Goal: Use online tool/utility: Utilize a website feature to perform a specific function

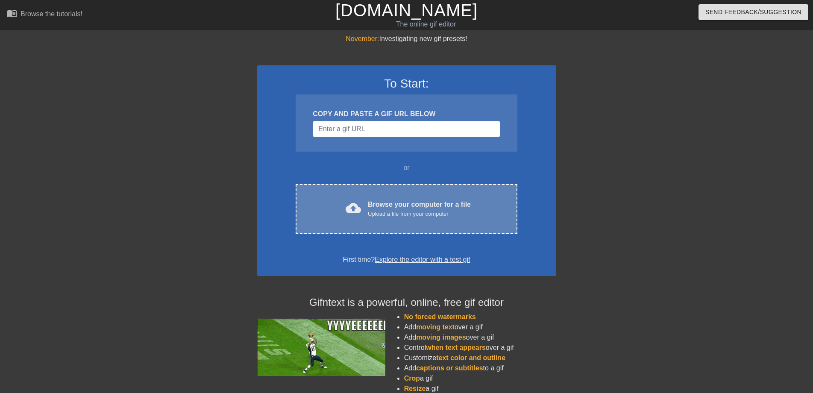
click at [372, 202] on div "Browse your computer for a file Upload a file from your computer" at bounding box center [419, 208] width 103 height 19
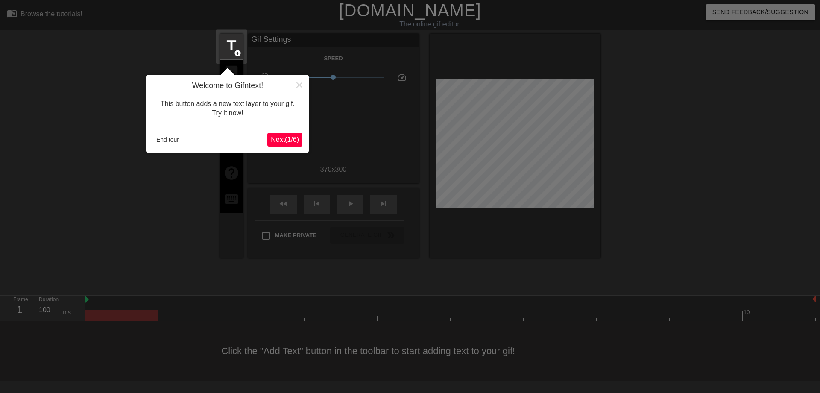
click at [277, 134] on button "Next ( 1 / 6 )" at bounding box center [284, 140] width 35 height 14
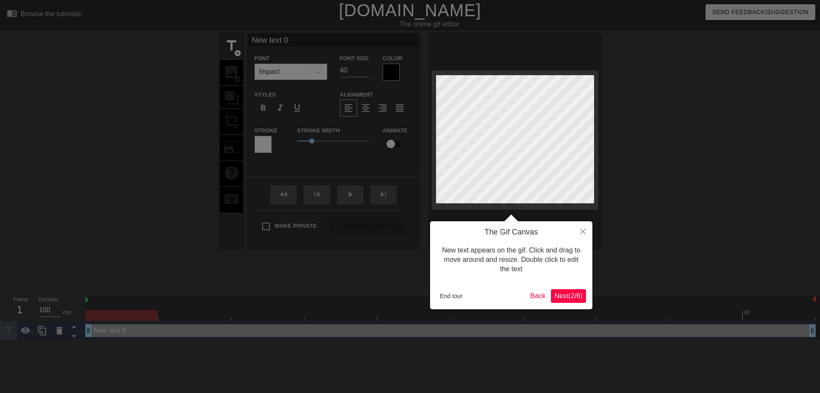
click at [566, 297] on span "Next ( 2 / 6 )" at bounding box center [568, 295] width 28 height 7
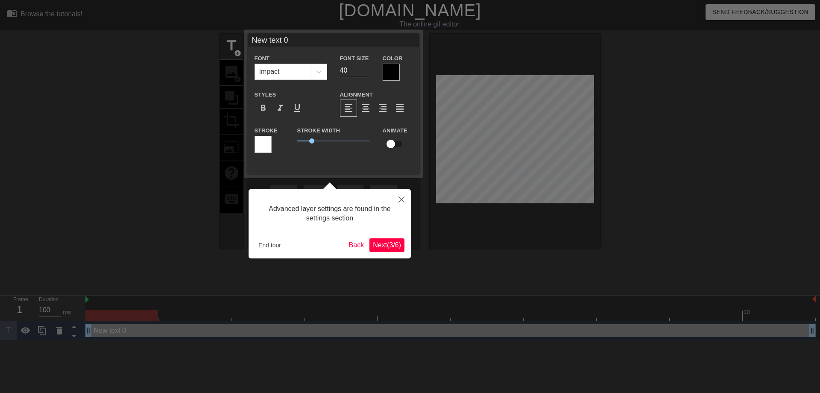
drag, startPoint x: 410, startPoint y: 254, endPoint x: 393, endPoint y: 244, distance: 19.7
click at [409, 253] on div "Advanced layer settings are found in the settings section End tour Back Next ( …" at bounding box center [330, 223] width 162 height 69
click at [391, 243] on span "Next ( 3 / 6 )" at bounding box center [387, 244] width 28 height 7
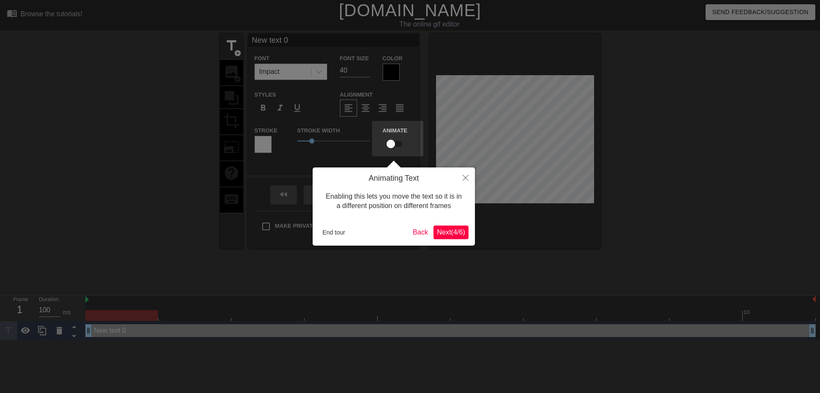
click at [439, 233] on span "Next ( 4 / 6 )" at bounding box center [451, 231] width 28 height 7
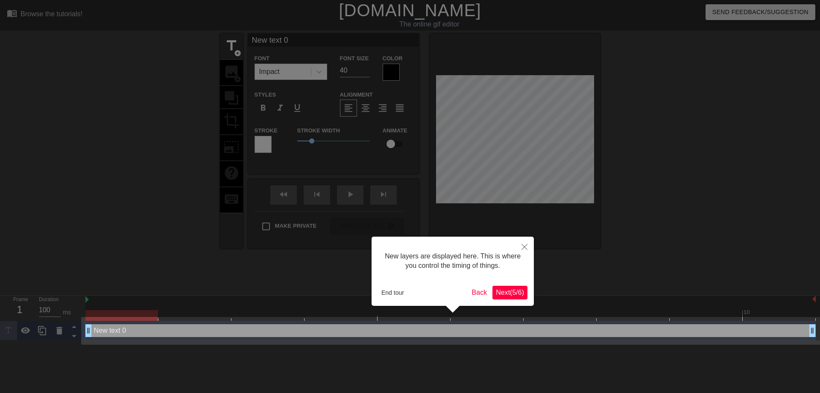
click at [504, 294] on span "Next ( 5 / 6 )" at bounding box center [510, 292] width 28 height 7
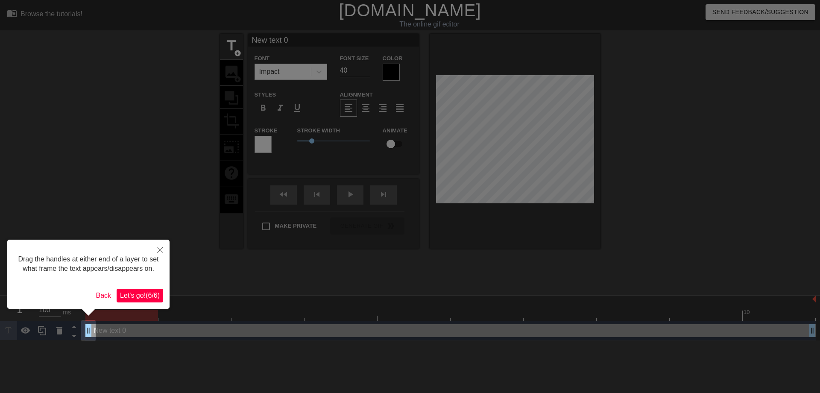
click at [143, 294] on span "Let's go! ( 6 / 6 )" at bounding box center [140, 295] width 40 height 7
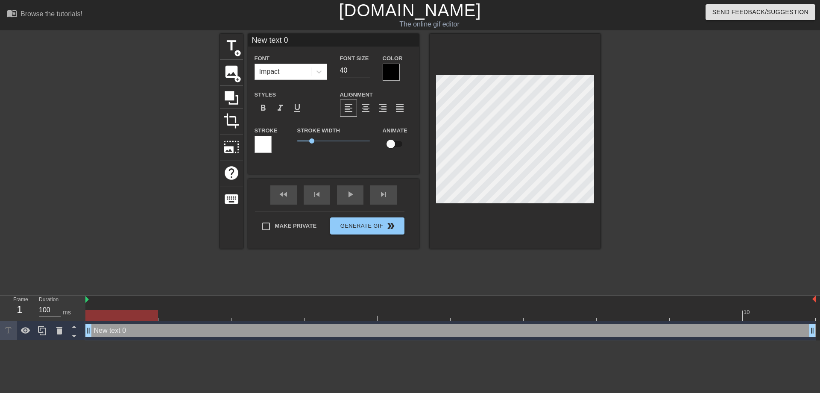
click at [297, 39] on input "New text 0" at bounding box center [333, 40] width 171 height 13
type input "N"
type input "遭"
type input "早"
click at [393, 73] on div at bounding box center [391, 72] width 17 height 17
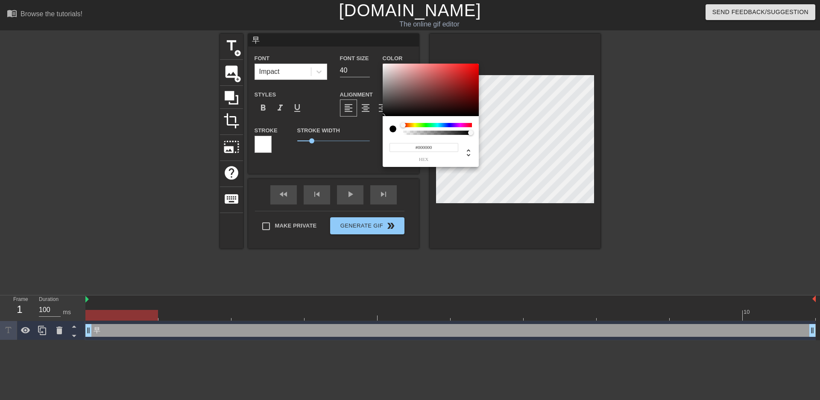
type input "#EB0808"
click at [475, 67] on div at bounding box center [431, 90] width 96 height 53
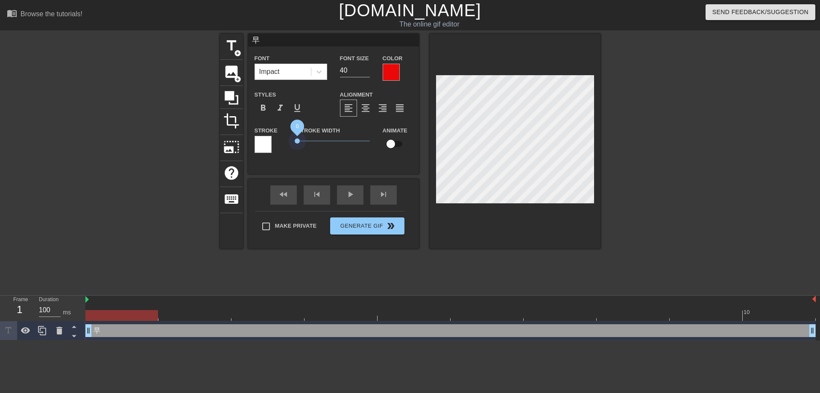
drag, startPoint x: 311, startPoint y: 141, endPoint x: 293, endPoint y: 143, distance: 18.0
click at [293, 143] on div "Stroke Width 0" at bounding box center [333, 142] width 85 height 35
click at [322, 69] on icon at bounding box center [319, 71] width 9 height 9
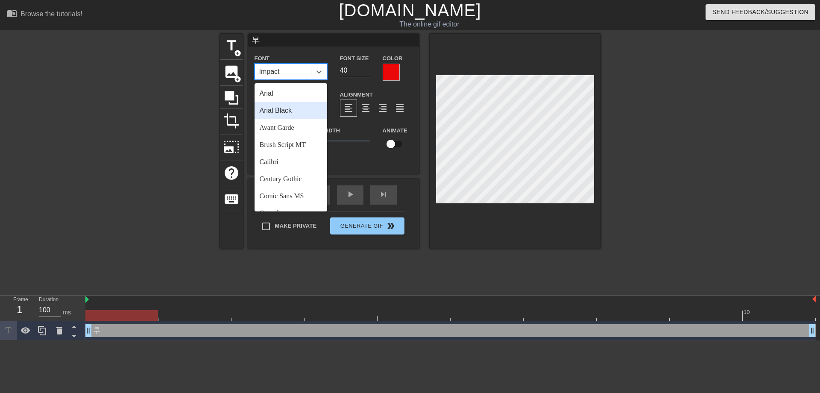
click at [292, 113] on div "Arial Black" at bounding box center [291, 110] width 73 height 17
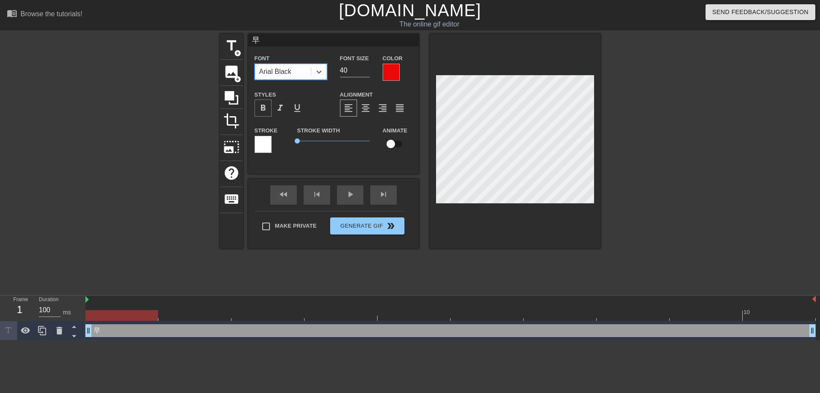
click at [262, 111] on span "format_bold" at bounding box center [263, 108] width 10 height 10
click at [366, 68] on input "41" at bounding box center [355, 71] width 30 height 14
click at [366, 68] on input "42" at bounding box center [355, 71] width 30 height 14
click at [366, 68] on input "43" at bounding box center [355, 71] width 30 height 14
click at [366, 68] on input "44" at bounding box center [355, 71] width 30 height 14
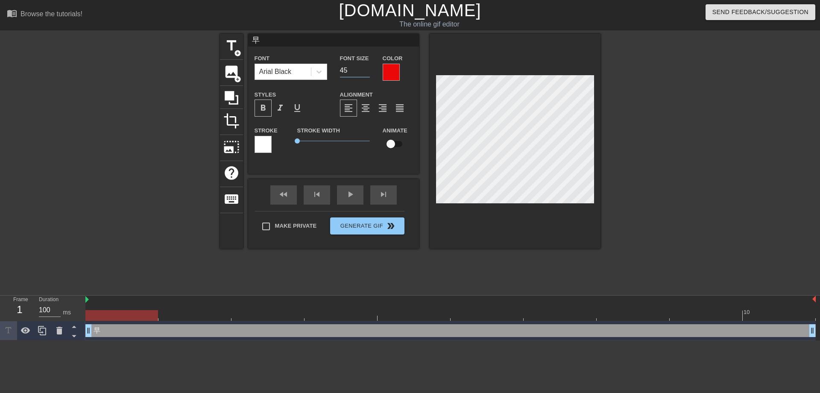
click at [366, 68] on input "45" at bounding box center [355, 71] width 30 height 14
click at [366, 68] on input "46" at bounding box center [355, 71] width 30 height 14
click at [366, 68] on input "47" at bounding box center [355, 71] width 30 height 14
click at [366, 68] on input "48" at bounding box center [355, 71] width 30 height 14
click at [366, 68] on input "49" at bounding box center [355, 71] width 30 height 14
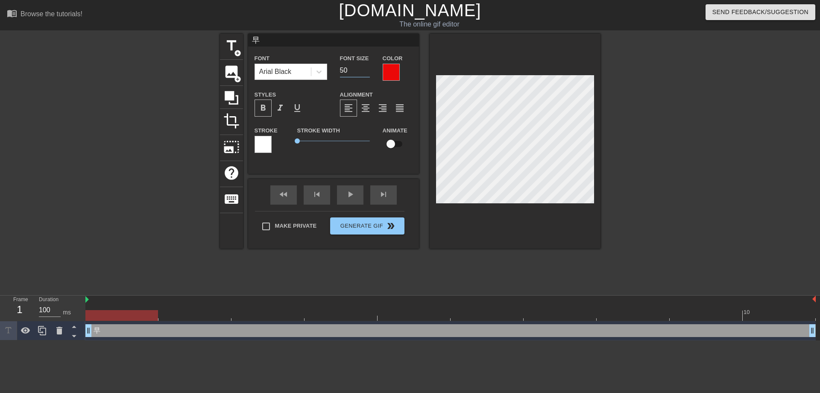
click at [366, 68] on input "50" at bounding box center [355, 71] width 30 height 14
click at [366, 68] on input "51" at bounding box center [355, 71] width 30 height 14
click at [366, 68] on input "52" at bounding box center [355, 71] width 30 height 14
click at [366, 68] on input "53" at bounding box center [355, 71] width 30 height 14
click at [366, 68] on input "54" at bounding box center [355, 71] width 30 height 14
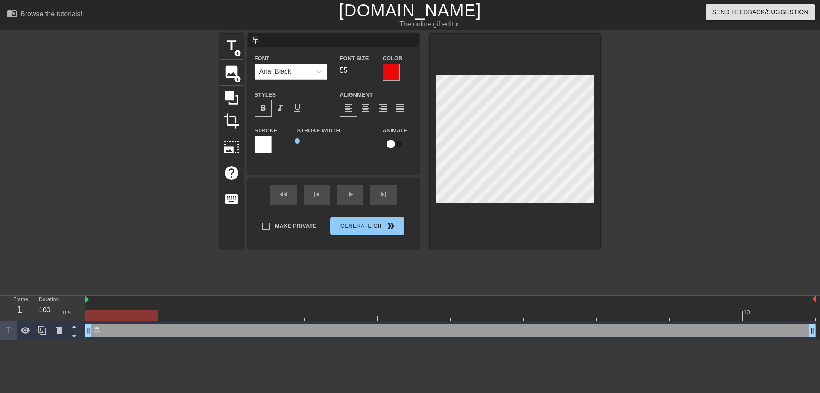
type input "55"
click at [366, 68] on input "55" at bounding box center [355, 71] width 30 height 14
click at [231, 49] on span "title" at bounding box center [231, 46] width 16 height 16
type input "New text 1"
type input "40"
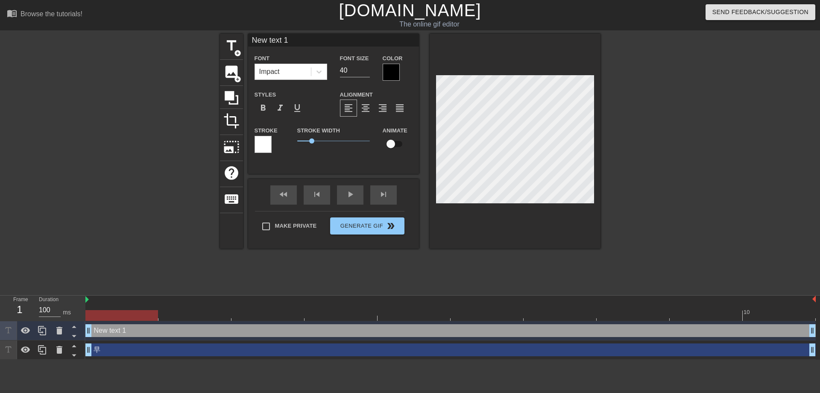
click at [292, 44] on input "New text 1" at bounding box center [333, 40] width 171 height 13
type input "N"
type input "安"
click at [394, 70] on div at bounding box center [391, 72] width 17 height 17
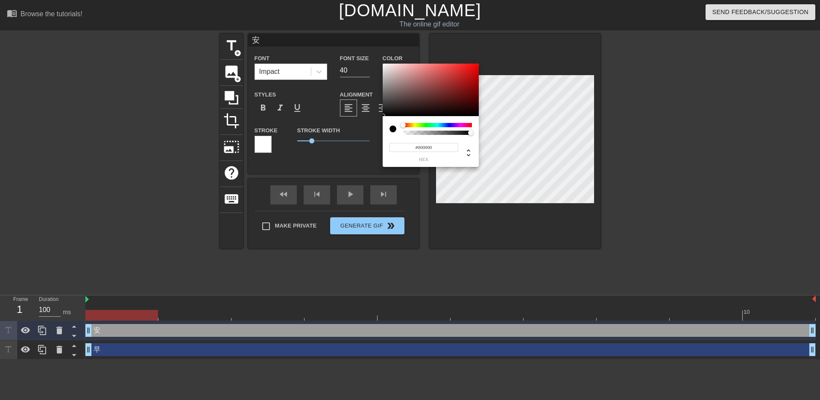
type input "#DF1A1A"
click at [467, 70] on div at bounding box center [431, 90] width 96 height 53
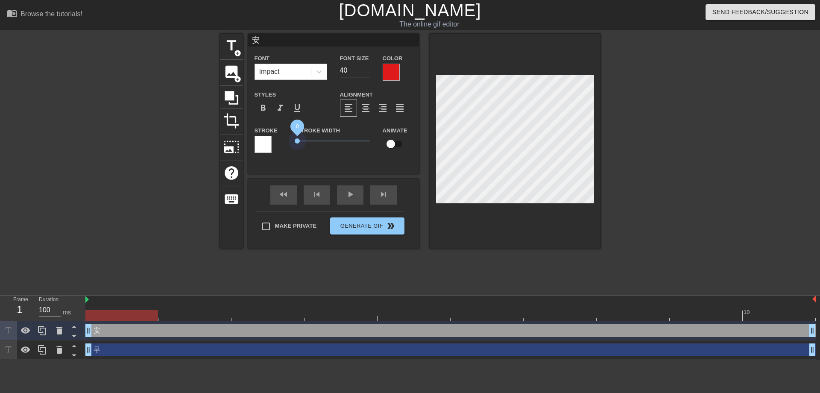
drag, startPoint x: 308, startPoint y: 140, endPoint x: 278, endPoint y: 139, distance: 30.3
click at [278, 139] on div "Stroke Stroke Width 0 Animate" at bounding box center [333, 142] width 171 height 35
click at [264, 108] on span "format_bold" at bounding box center [263, 108] width 10 height 10
click at [366, 66] on input "41" at bounding box center [355, 71] width 30 height 14
click at [366, 66] on input "42" at bounding box center [355, 71] width 30 height 14
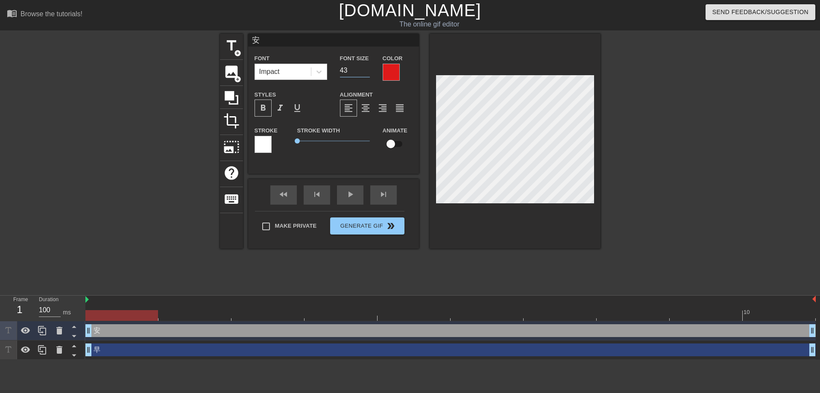
click at [366, 66] on input "43" at bounding box center [355, 71] width 30 height 14
click at [366, 66] on input "44" at bounding box center [355, 71] width 30 height 14
click at [366, 66] on input "45" at bounding box center [355, 71] width 30 height 14
click at [366, 66] on input "46" at bounding box center [355, 71] width 30 height 14
click at [366, 66] on input "47" at bounding box center [355, 71] width 30 height 14
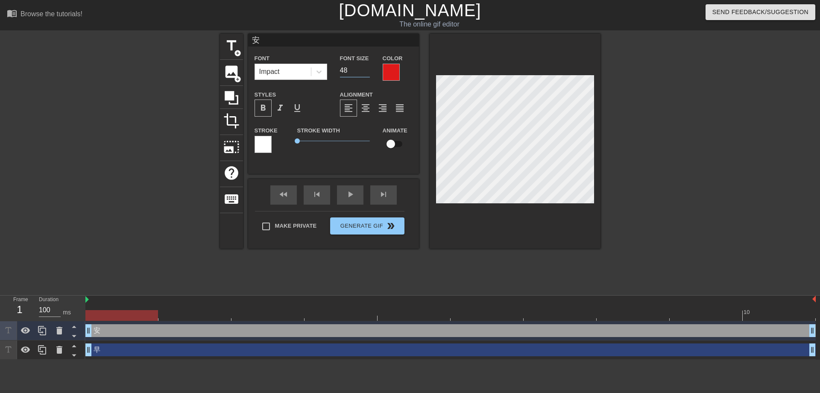
click at [366, 66] on input "48" at bounding box center [355, 71] width 30 height 14
click at [366, 66] on input "49" at bounding box center [355, 71] width 30 height 14
click at [366, 66] on input "50" at bounding box center [355, 71] width 30 height 14
click at [366, 66] on input "51" at bounding box center [355, 71] width 30 height 14
click at [366, 66] on input "52" at bounding box center [355, 71] width 30 height 14
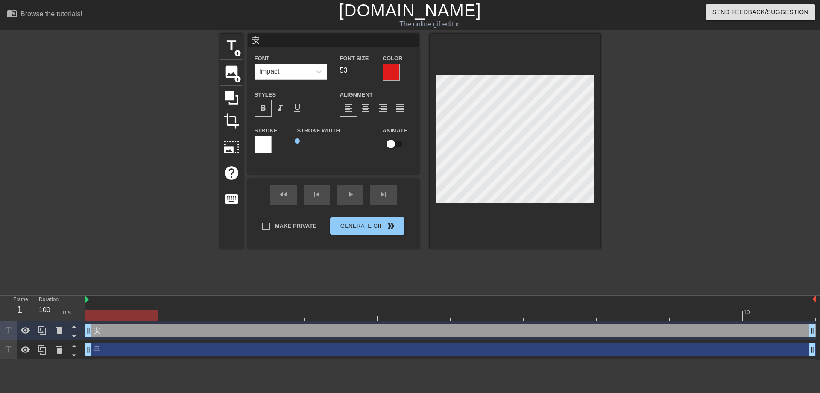
click at [366, 66] on input "53" at bounding box center [355, 71] width 30 height 14
click at [366, 66] on input "54" at bounding box center [355, 71] width 30 height 14
type input "55"
click at [366, 66] on input "55" at bounding box center [355, 71] width 30 height 14
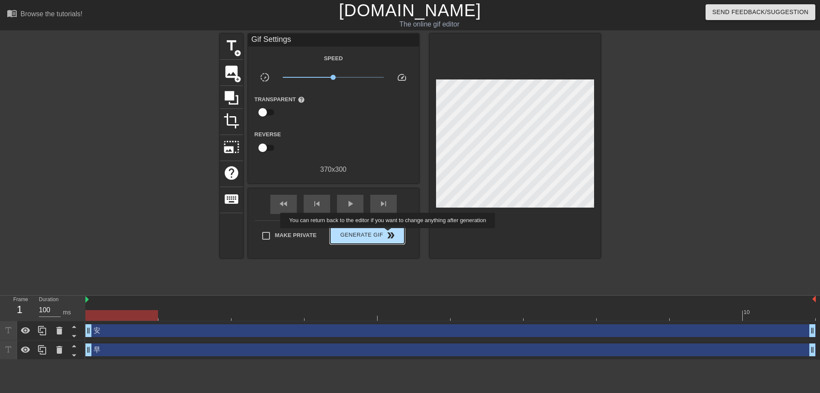
click at [389, 234] on span "double_arrow" at bounding box center [391, 235] width 10 height 10
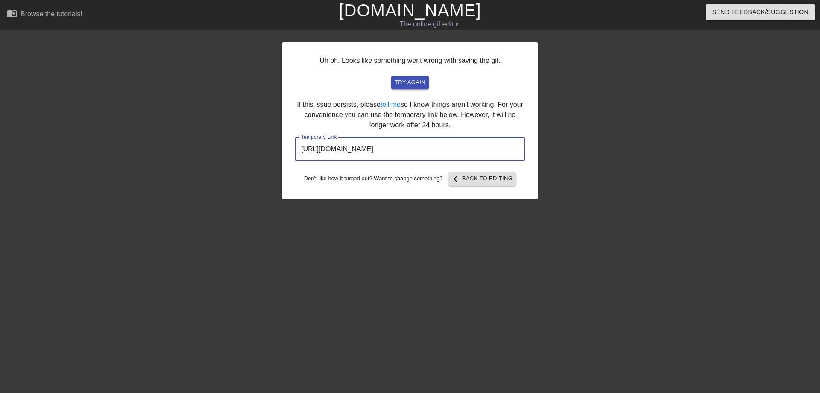
drag, startPoint x: 300, startPoint y: 149, endPoint x: 468, endPoint y: 154, distance: 167.5
click at [468, 154] on input "[URL][DOMAIN_NAME]" at bounding box center [410, 149] width 230 height 24
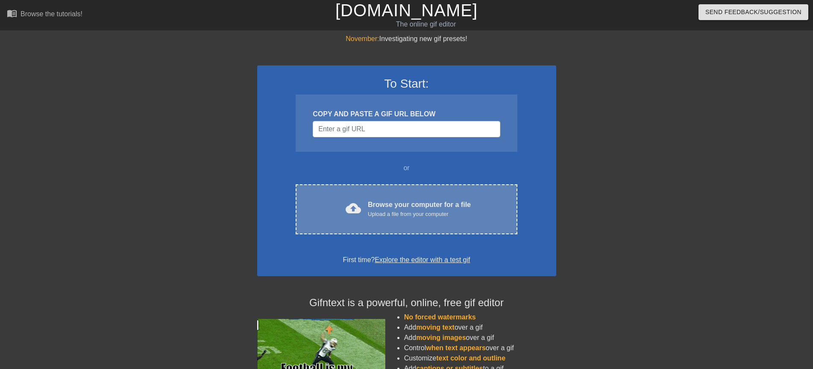
click at [389, 202] on div "Browse your computer for a file Upload a file from your computer" at bounding box center [419, 208] width 103 height 19
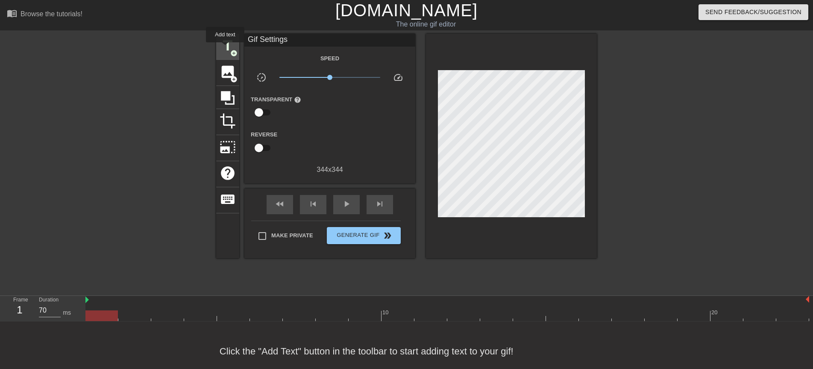
click at [225, 48] on span "title" at bounding box center [228, 46] width 16 height 16
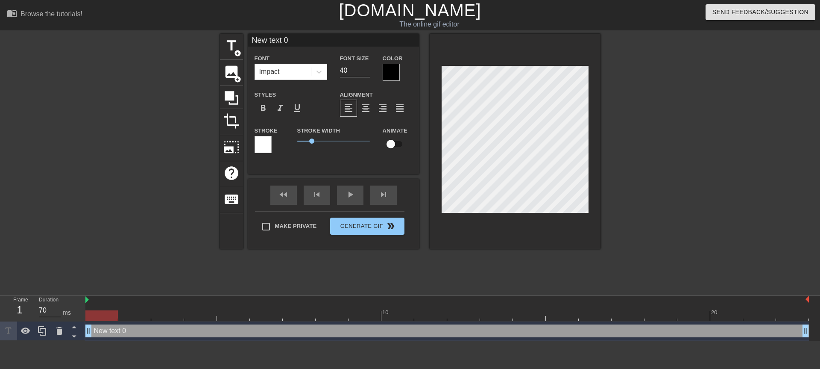
click at [296, 41] on input "New text 0" at bounding box center [333, 40] width 171 height 13
type input "N"
type input "熬"
click at [390, 71] on div at bounding box center [391, 72] width 17 height 17
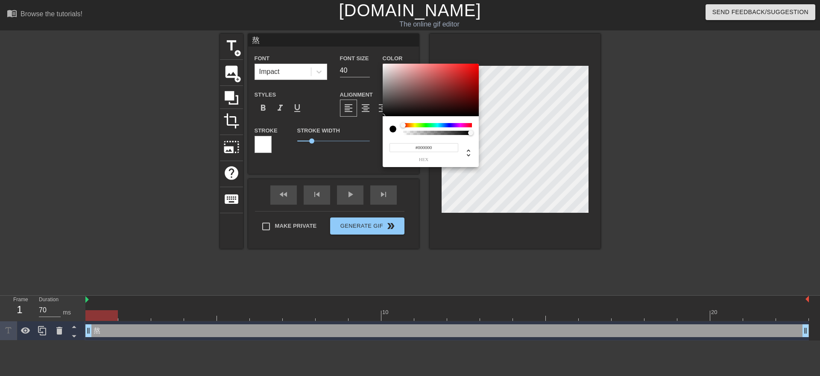
type input "#F00303"
click at [477, 67] on div at bounding box center [431, 90] width 96 height 53
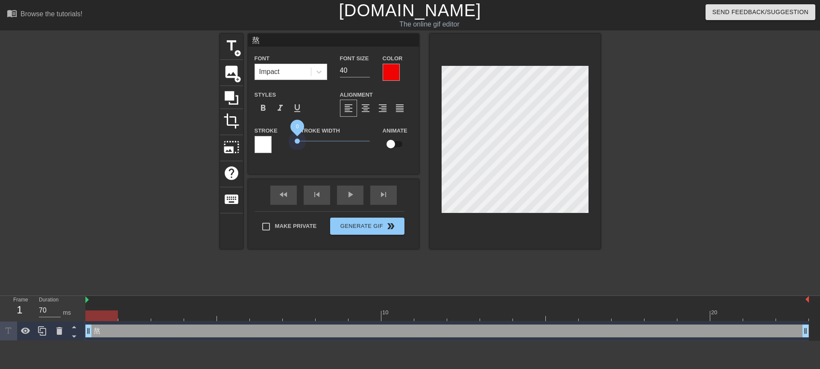
drag, startPoint x: 312, startPoint y: 140, endPoint x: 282, endPoint y: 143, distance: 30.0
click at [282, 143] on div "Stroke Stroke Width 0 Animate" at bounding box center [333, 142] width 171 height 35
click at [261, 108] on span "format_bold" at bounding box center [263, 108] width 10 height 10
click at [367, 70] on input "53" at bounding box center [355, 71] width 30 height 14
click at [367, 70] on input "54" at bounding box center [355, 71] width 30 height 14
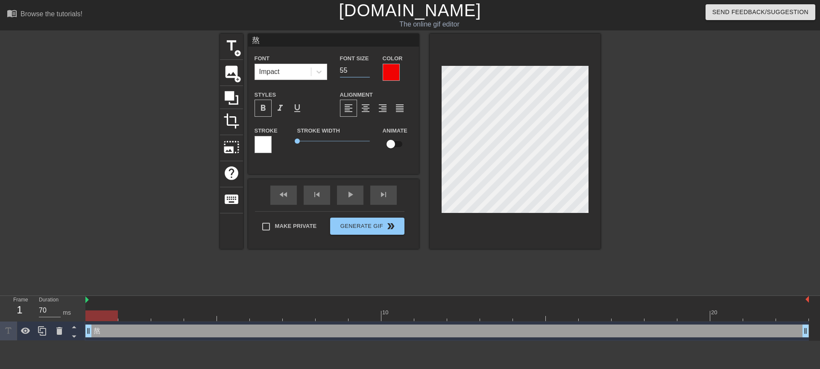
type input "55"
click at [367, 70] on input "55" at bounding box center [355, 71] width 30 height 14
click at [273, 38] on input "熬" at bounding box center [333, 40] width 171 height 13
type input "早"
click at [266, 41] on input "早" at bounding box center [333, 40] width 171 height 13
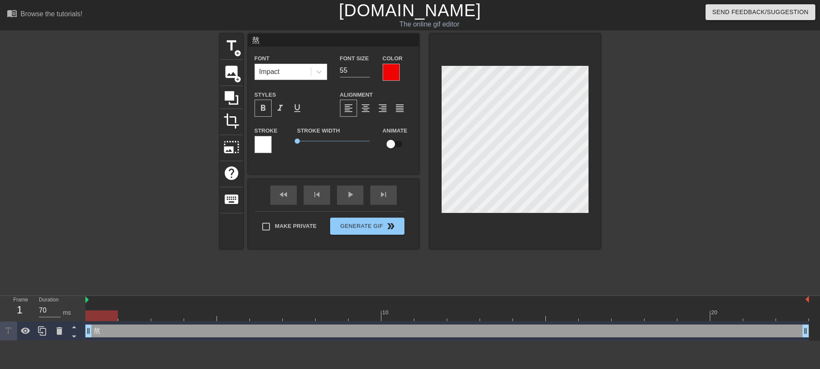
type input "熬"
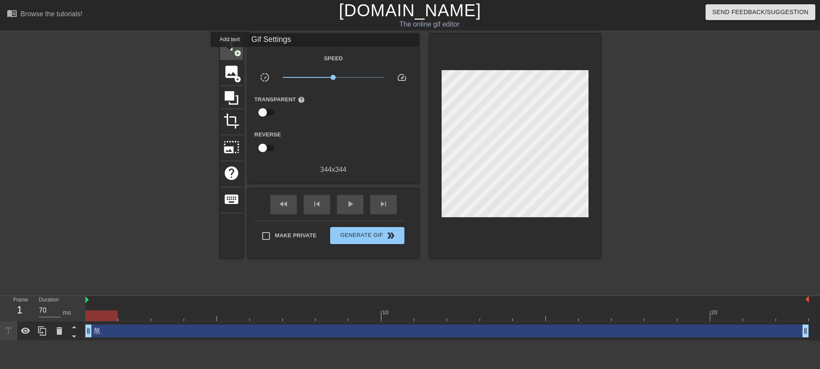
click at [230, 53] on span "title" at bounding box center [231, 46] width 16 height 16
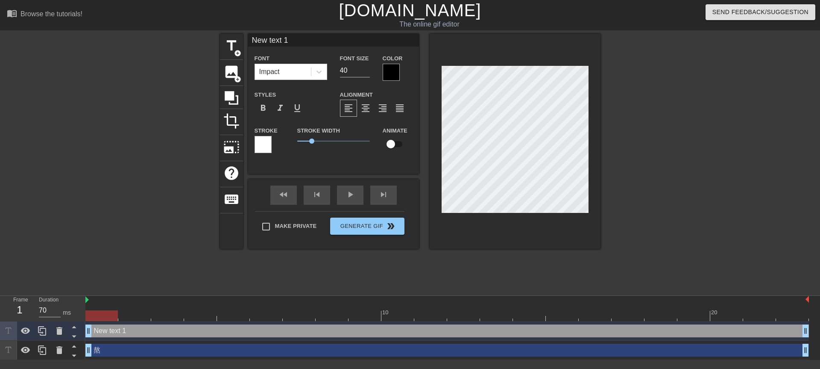
click at [307, 40] on input "New text 1" at bounding box center [333, 40] width 171 height 13
type input "N"
type input "早"
click at [366, 67] on input "41" at bounding box center [355, 71] width 30 height 14
click at [366, 67] on input "42" at bounding box center [355, 71] width 30 height 14
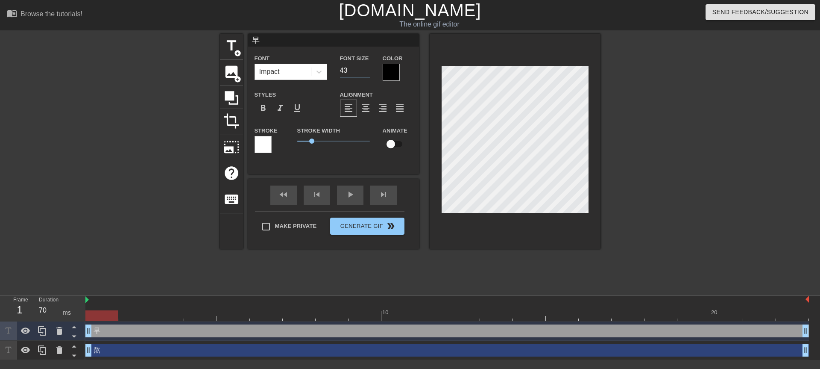
click at [366, 67] on input "43" at bounding box center [355, 71] width 30 height 14
click at [366, 67] on input "44" at bounding box center [355, 71] width 30 height 14
click at [366, 67] on input "45" at bounding box center [355, 71] width 30 height 14
click at [366, 67] on input "46" at bounding box center [355, 71] width 30 height 14
click at [366, 67] on input "56" at bounding box center [355, 71] width 30 height 14
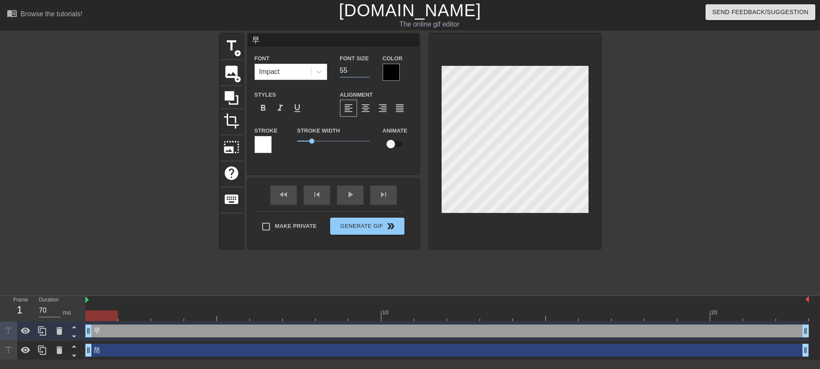
click at [365, 73] on input "55" at bounding box center [355, 71] width 30 height 14
click at [366, 73] on input "54" at bounding box center [355, 71] width 30 height 14
type input "55"
click at [369, 69] on input "55" at bounding box center [355, 71] width 30 height 14
click at [395, 74] on div at bounding box center [391, 72] width 17 height 17
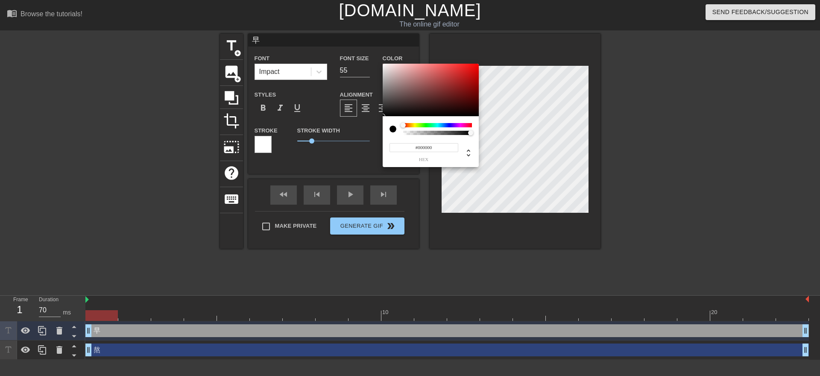
type input "#ED0D0D"
click at [473, 67] on div at bounding box center [431, 90] width 96 height 53
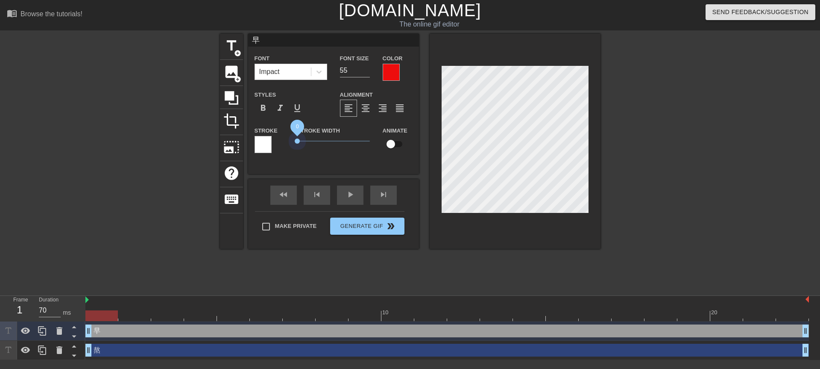
drag, startPoint x: 310, startPoint y: 140, endPoint x: 288, endPoint y: 138, distance: 22.7
click at [288, 138] on div "Stroke Stroke Width 0 Animate" at bounding box center [333, 142] width 171 height 35
click at [263, 105] on span "format_bold" at bounding box center [263, 108] width 10 height 10
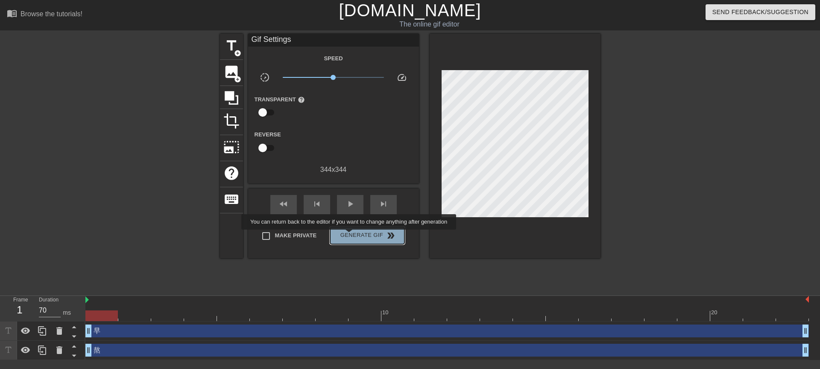
click at [350, 235] on span "Generate Gif double_arrow" at bounding box center [367, 235] width 67 height 10
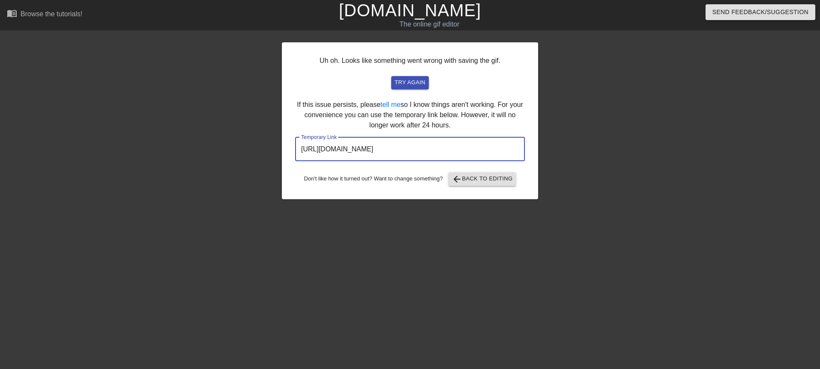
drag, startPoint x: 475, startPoint y: 154, endPoint x: 296, endPoint y: 138, distance: 180.1
click at [296, 138] on input "http://www.gifntext.com/temp_generations/JjLg8Uuo.gif" at bounding box center [410, 149] width 230 height 24
click at [485, 183] on span "arrow_back Back to Editing" at bounding box center [482, 179] width 61 height 10
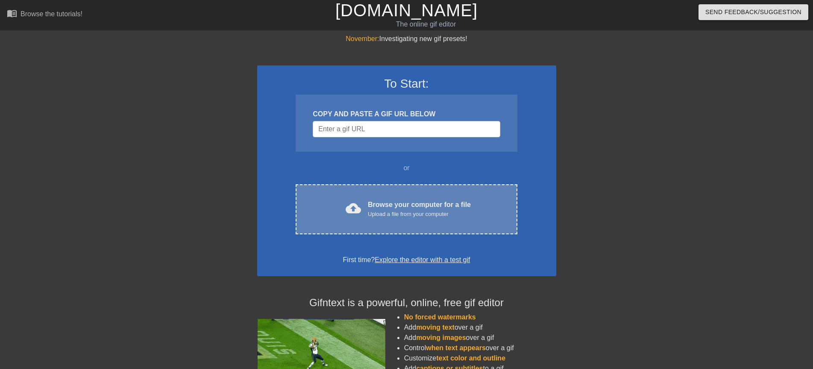
click at [394, 198] on div "cloud_upload Browse your computer for a file Upload a file from your computer C…" at bounding box center [406, 209] width 221 height 50
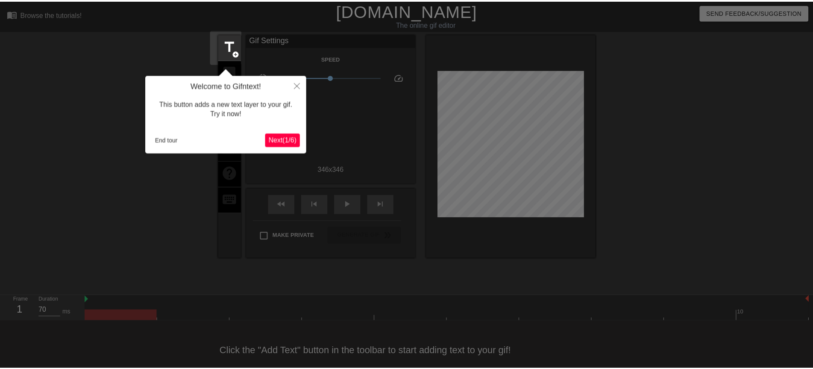
scroll to position [12, 0]
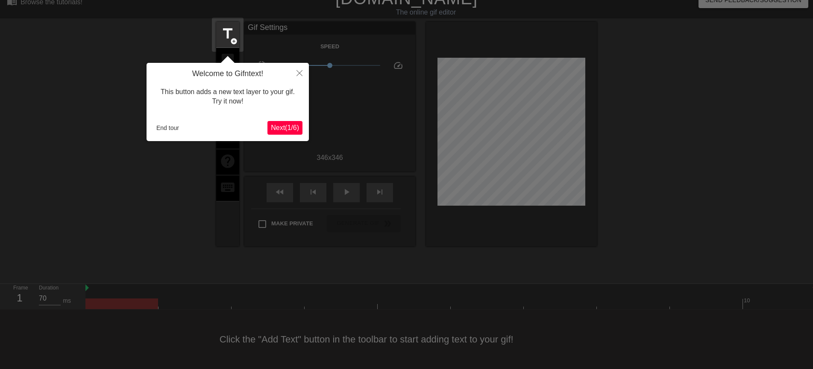
click at [281, 131] on span "Next ( 1 / 6 )" at bounding box center [285, 127] width 28 height 7
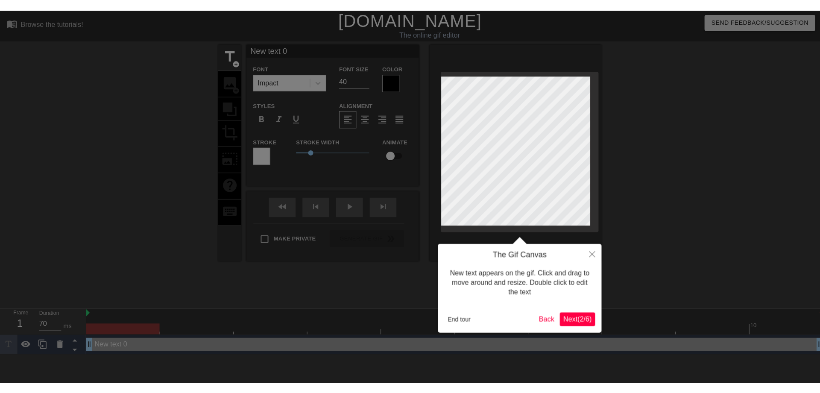
scroll to position [0, 0]
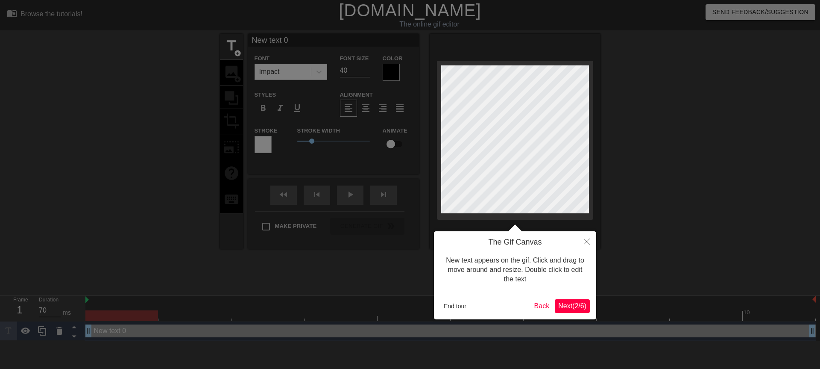
click at [578, 309] on span "Next ( 2 / 6 )" at bounding box center [572, 305] width 28 height 7
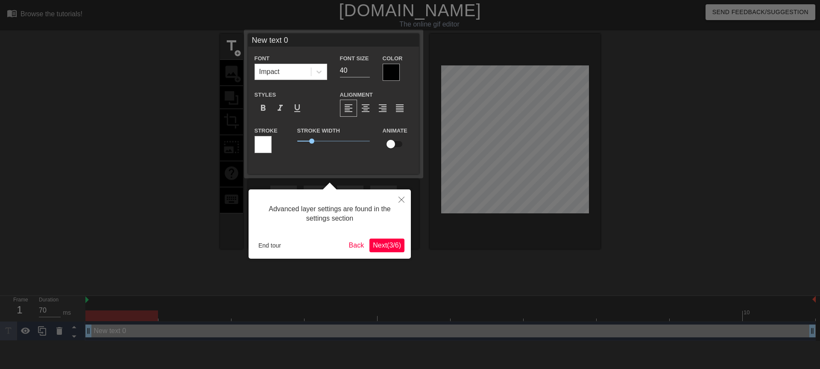
click at [395, 242] on span "Next ( 3 / 6 )" at bounding box center [387, 244] width 28 height 7
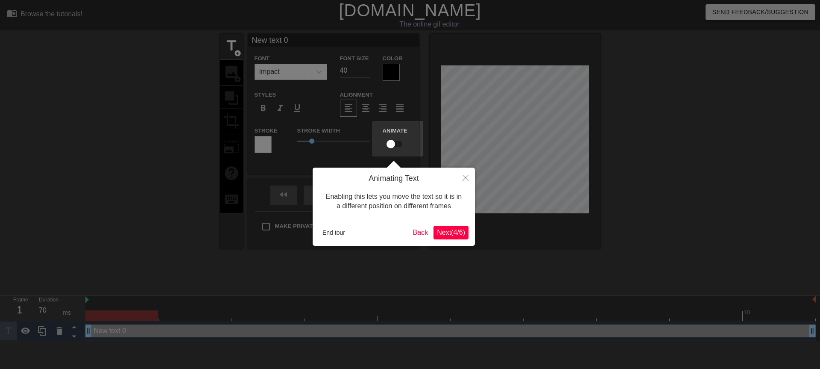
click at [450, 238] on button "Next ( 4 / 6 )" at bounding box center [450, 232] width 35 height 14
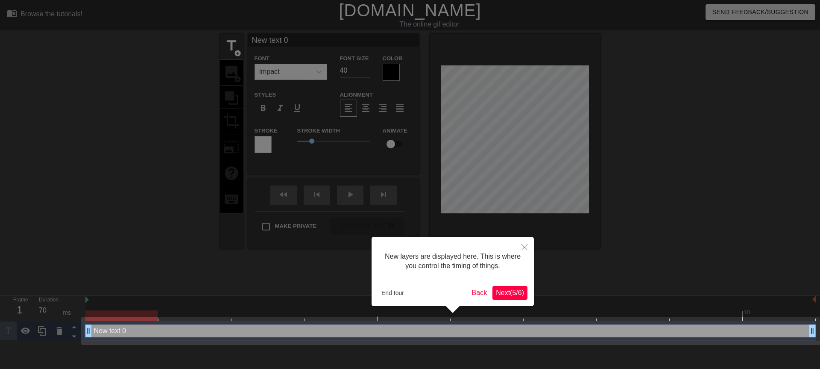
click at [504, 294] on span "Next ( 5 / 6 )" at bounding box center [510, 292] width 28 height 7
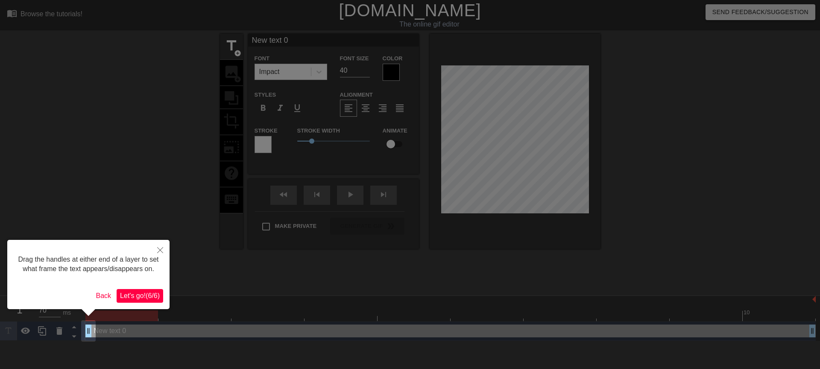
click at [136, 298] on span "Let's go! ( 6 / 6 )" at bounding box center [140, 295] width 40 height 7
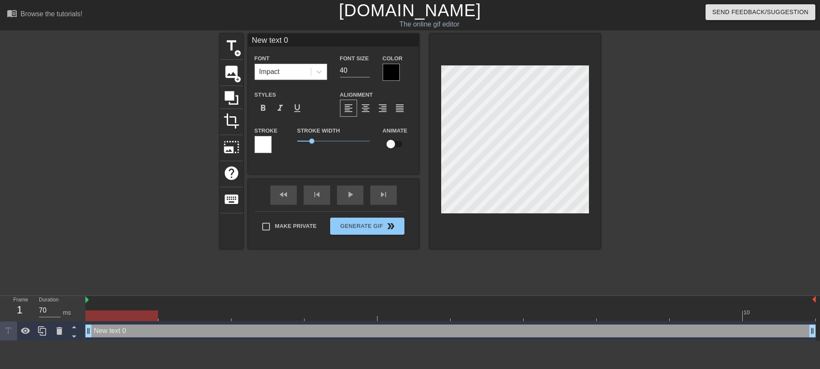
click at [284, 67] on div "Impact" at bounding box center [283, 71] width 56 height 15
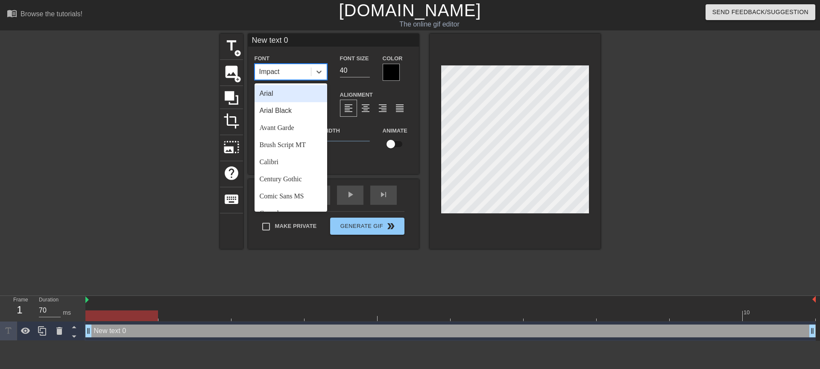
click at [291, 42] on input "New text 0" at bounding box center [333, 40] width 171 height 13
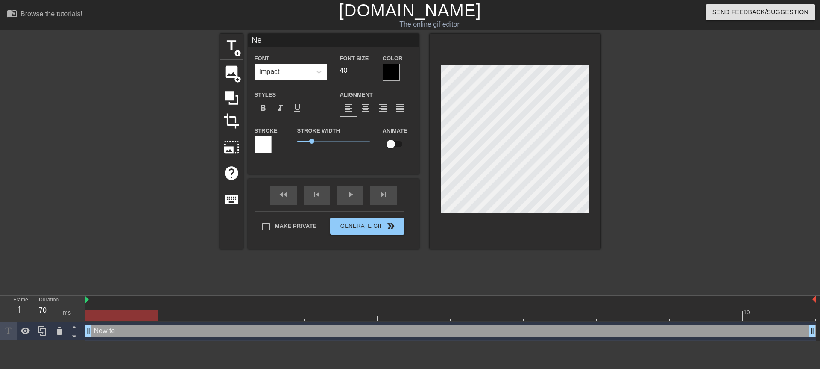
type input "N"
type input "早"
click at [392, 74] on div at bounding box center [391, 72] width 17 height 17
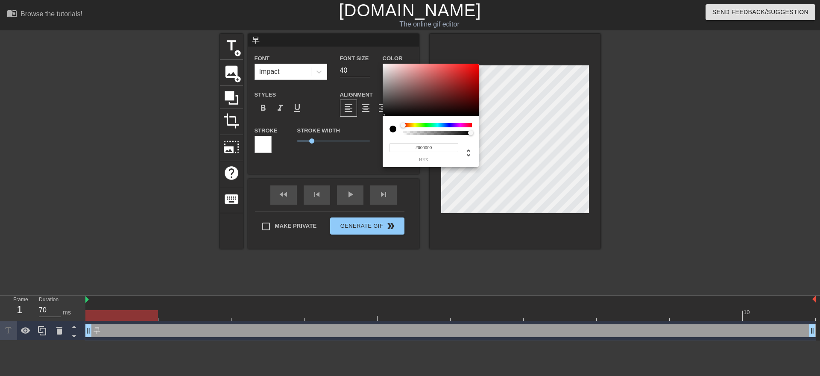
type input "#E90F0F"
click at [472, 68] on div at bounding box center [431, 90] width 96 height 53
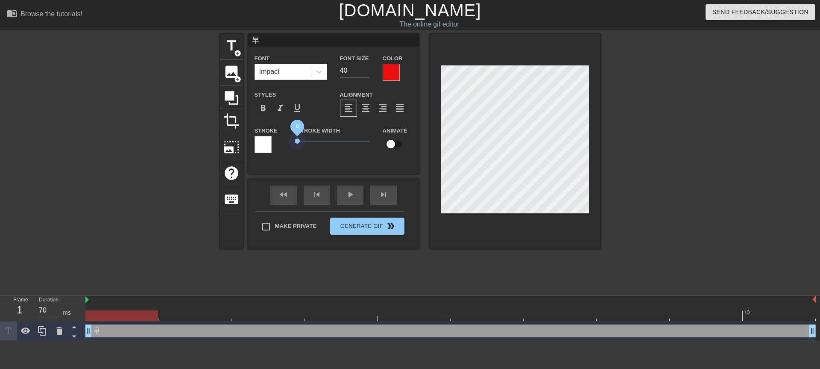
drag, startPoint x: 310, startPoint y: 144, endPoint x: 282, endPoint y: 142, distance: 27.8
click at [282, 142] on div "Stroke Stroke Width 0 Animate" at bounding box center [333, 142] width 171 height 35
click at [260, 105] on span "format_bold" at bounding box center [263, 108] width 10 height 10
click at [369, 68] on input "41" at bounding box center [355, 71] width 30 height 14
click at [369, 68] on input "42" at bounding box center [355, 71] width 30 height 14
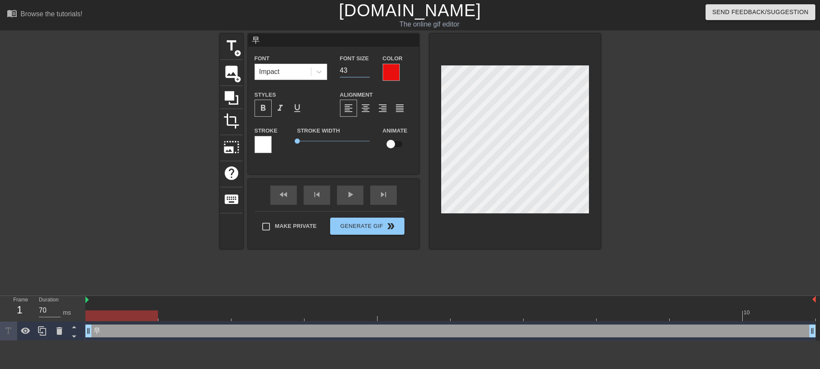
click at [369, 68] on input "43" at bounding box center [355, 71] width 30 height 14
click at [369, 68] on input "44" at bounding box center [355, 71] width 30 height 14
click at [369, 68] on input "45" at bounding box center [355, 71] width 30 height 14
click at [369, 68] on input "46" at bounding box center [355, 71] width 30 height 14
click at [369, 68] on input "47" at bounding box center [355, 71] width 30 height 14
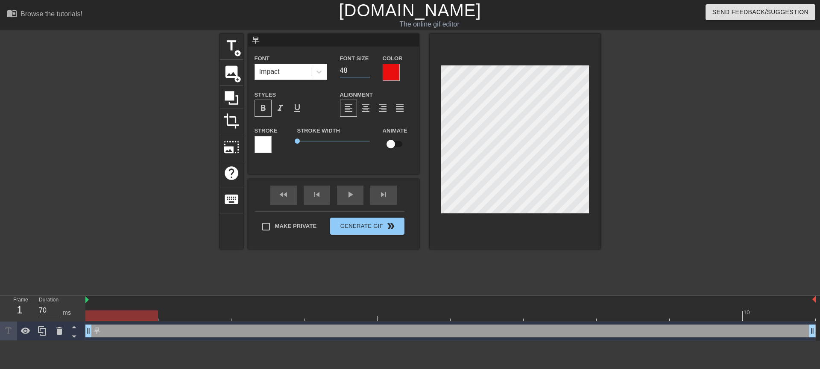
click at [369, 68] on input "48" at bounding box center [355, 71] width 30 height 14
click at [369, 68] on input "49" at bounding box center [355, 71] width 30 height 14
click at [369, 68] on input "50" at bounding box center [355, 71] width 30 height 14
click at [369, 68] on input "51" at bounding box center [355, 71] width 30 height 14
click at [369, 68] on input "52" at bounding box center [355, 71] width 30 height 14
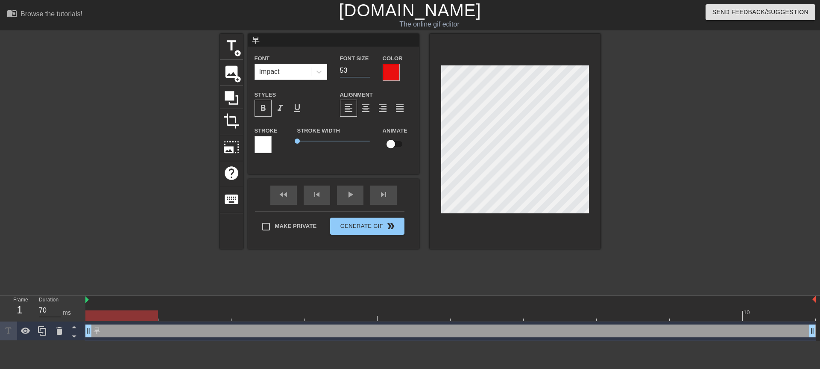
click at [369, 68] on input "53" at bounding box center [355, 71] width 30 height 14
click at [369, 68] on input "54" at bounding box center [355, 71] width 30 height 14
type input "55"
click at [369, 68] on input "55" at bounding box center [355, 71] width 30 height 14
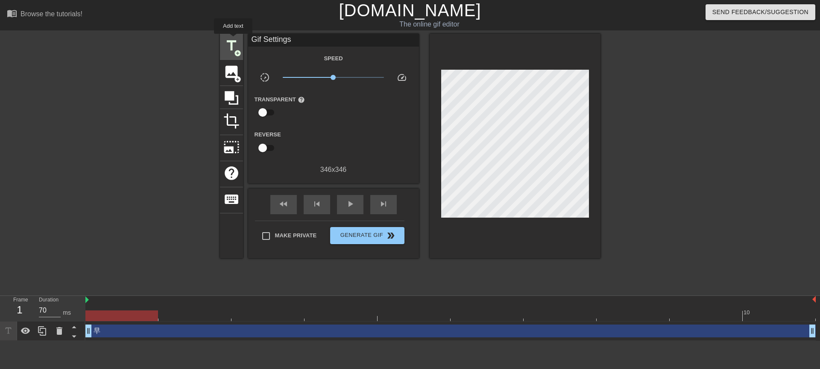
click at [233, 40] on span "title" at bounding box center [231, 46] width 16 height 16
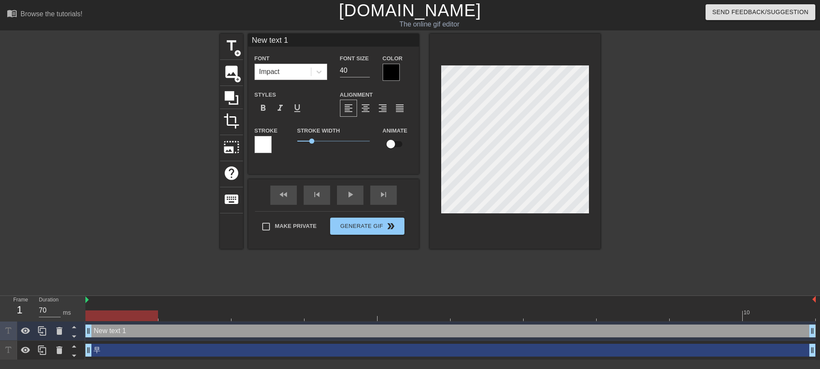
click at [290, 38] on input "New text 1" at bounding box center [333, 40] width 171 height 13
type input "N"
type input "ㄚ"
click at [387, 70] on div at bounding box center [391, 72] width 17 height 17
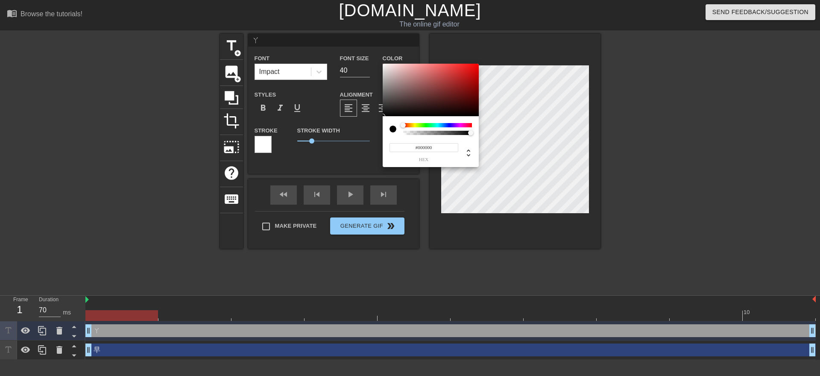
type input "#ED0F0F"
click at [472, 67] on div at bounding box center [431, 90] width 96 height 53
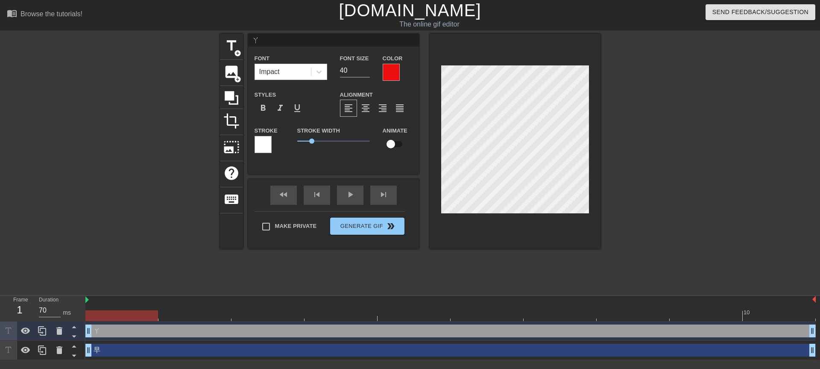
click at [258, 147] on div at bounding box center [263, 144] width 17 height 17
drag, startPoint x: 314, startPoint y: 140, endPoint x: 286, endPoint y: 143, distance: 28.7
click at [286, 143] on div "Stroke Stroke Width 0 Animate" at bounding box center [333, 142] width 171 height 35
click at [369, 69] on input "54" at bounding box center [355, 71] width 30 height 14
type input "55"
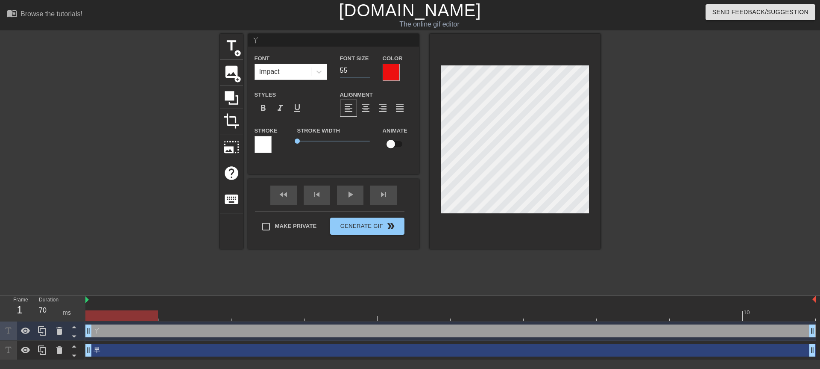
click at [369, 69] on input "55" at bounding box center [355, 71] width 30 height 14
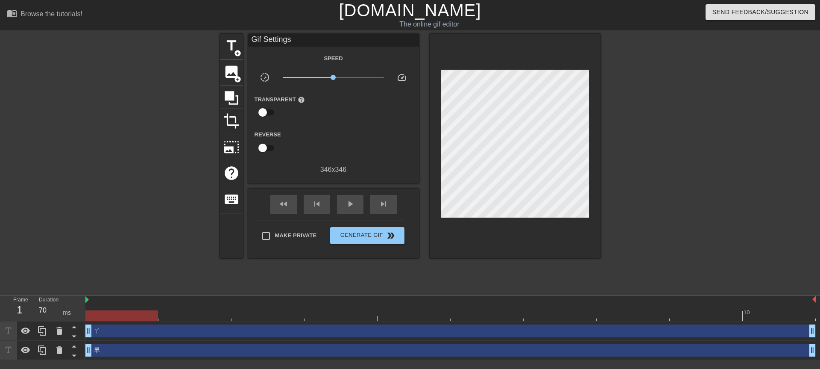
click at [369, 245] on div "Make Private Generate Gif double_arrow" at bounding box center [329, 237] width 149 height 34
click at [372, 237] on span "Generate Gif double_arrow" at bounding box center [367, 235] width 67 height 10
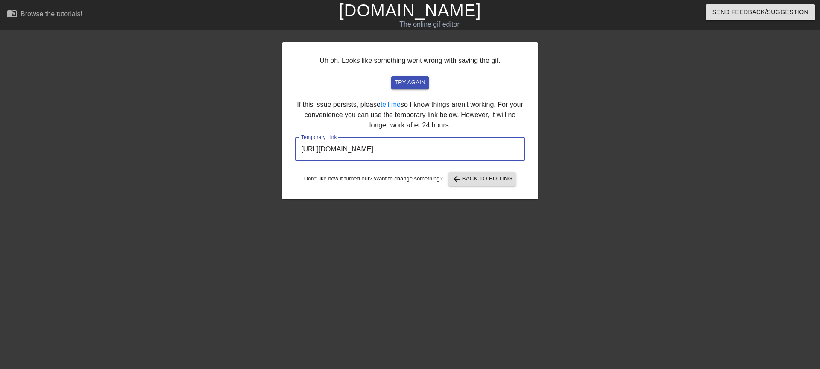
drag, startPoint x: 471, startPoint y: 149, endPoint x: 290, endPoint y: 136, distance: 181.2
click at [290, 136] on div "Uh oh. Looks like something went wrong with saving the gif. try again If this i…" at bounding box center [410, 120] width 256 height 157
